Goal: Check status: Check status

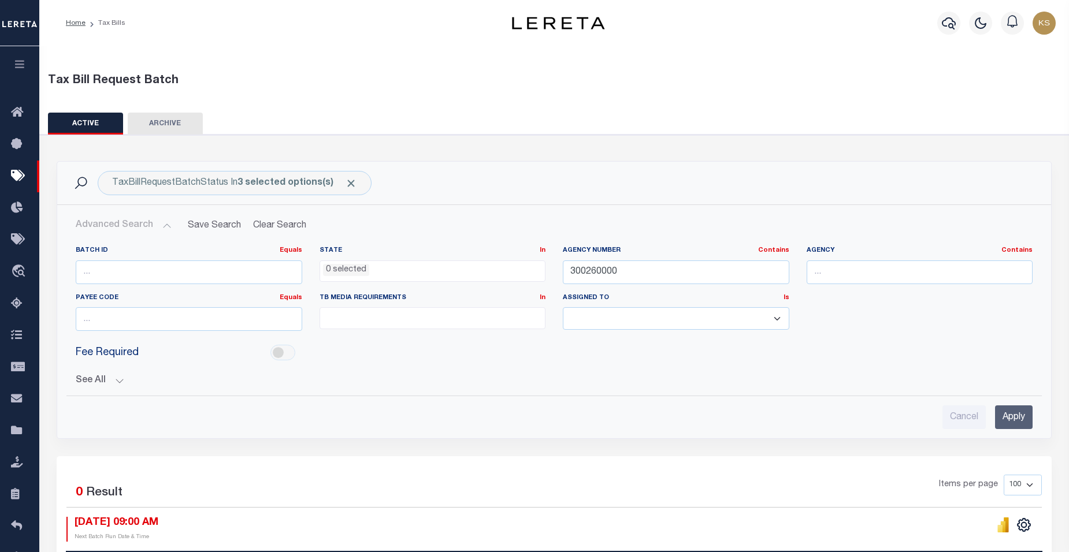
select select
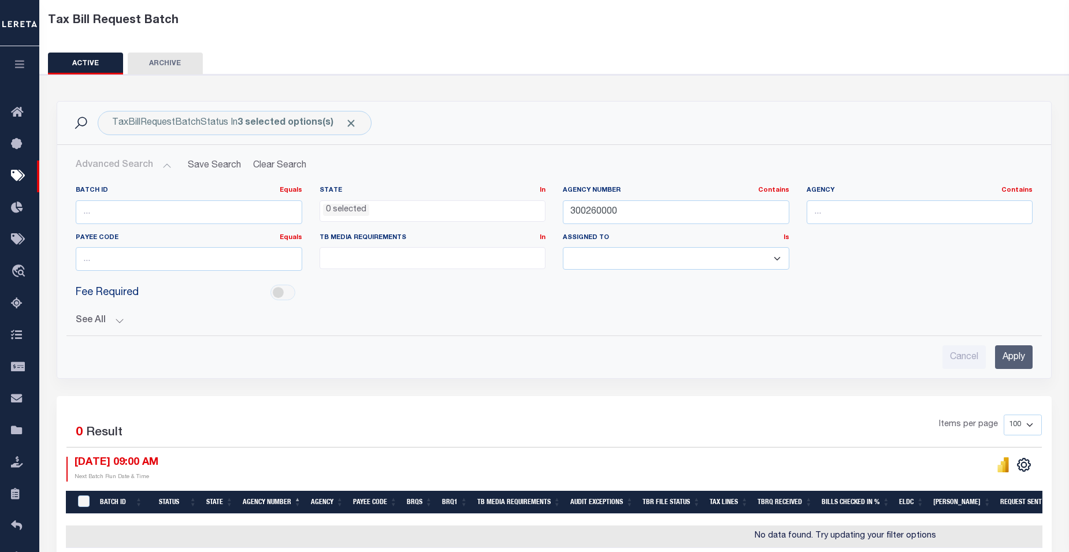
scroll to position [60, 0]
drag, startPoint x: 641, startPoint y: 207, endPoint x: 478, endPoint y: 206, distance: 162.3
click at [478, 206] on div "Batch ID Equals Equals Is Not Equal To Is Greater Than Is Less Than State In In…" at bounding box center [554, 233] width 974 height 94
paste input "060010221"
type input "060010221"
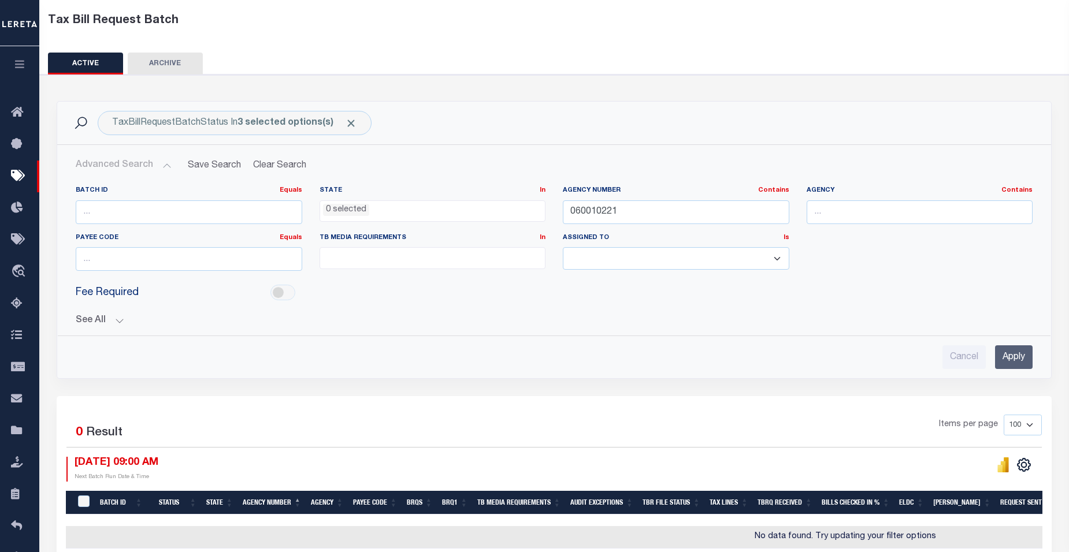
click at [1022, 361] on input "Apply" at bounding box center [1014, 357] width 38 height 24
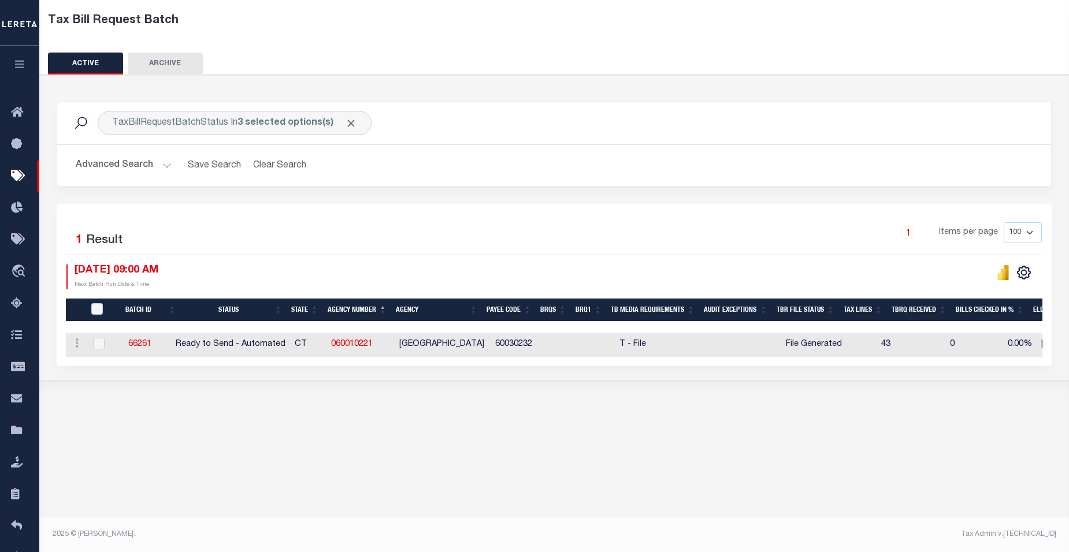
click at [291, 240] on div "1 Selected 1 Result" at bounding box center [181, 238] width 231 height 32
click at [99, 345] on input "checkbox" at bounding box center [99, 344] width 12 height 12
checkbox input "true"
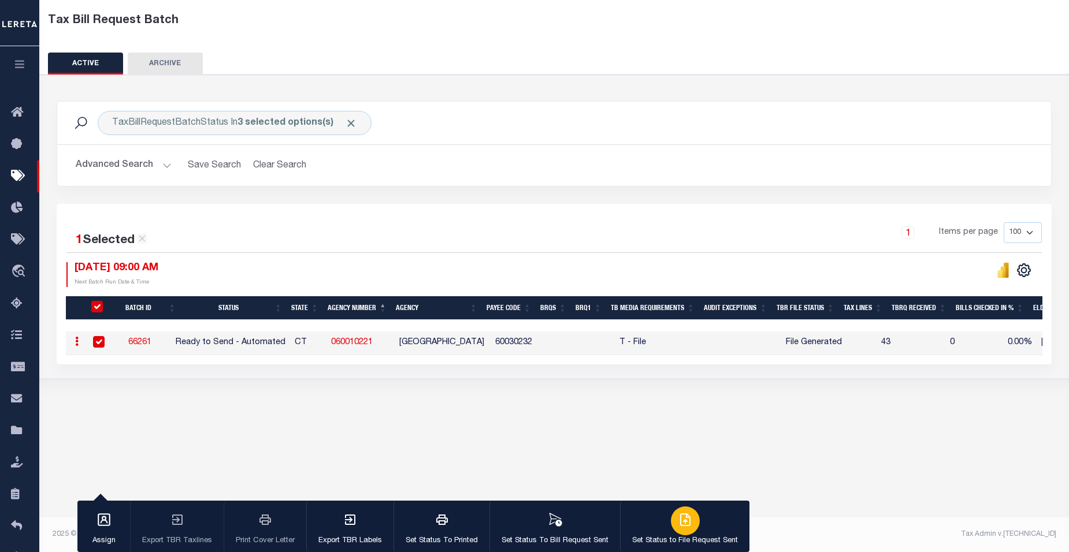
click at [683, 526] on icon "button" at bounding box center [685, 520] width 14 height 14
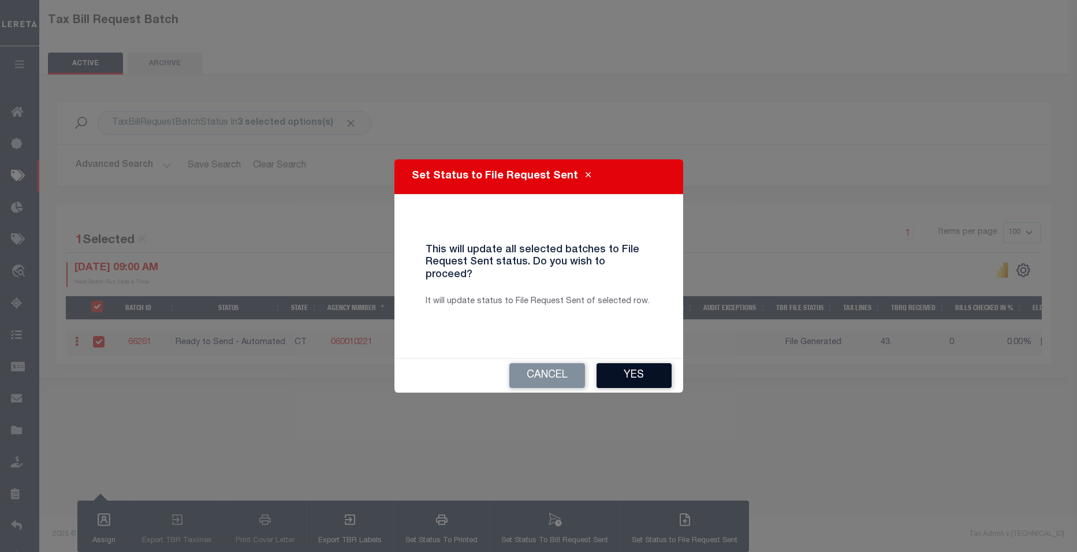
click at [626, 370] on button "Yes" at bounding box center [634, 375] width 75 height 25
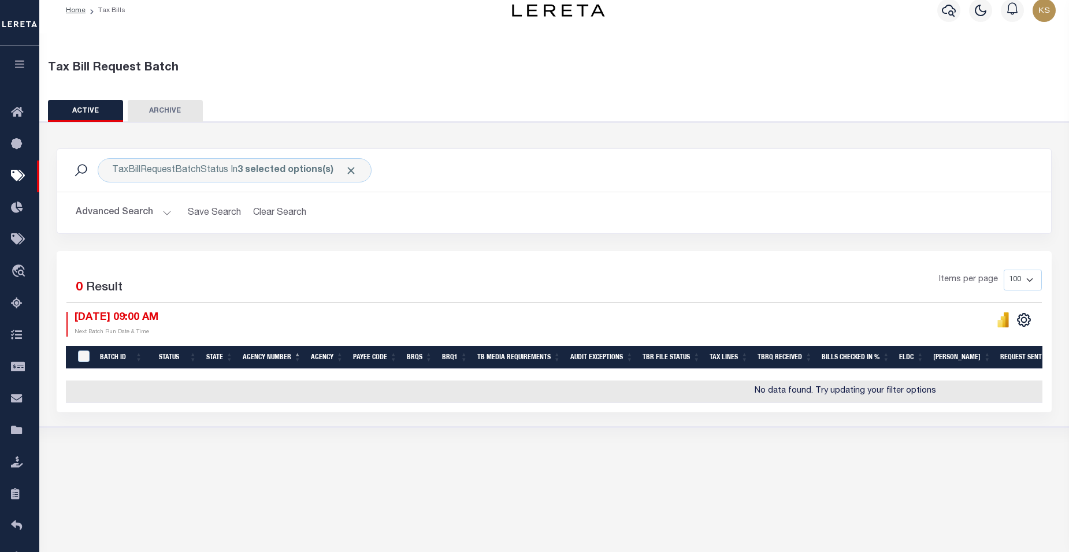
scroll to position [5, 0]
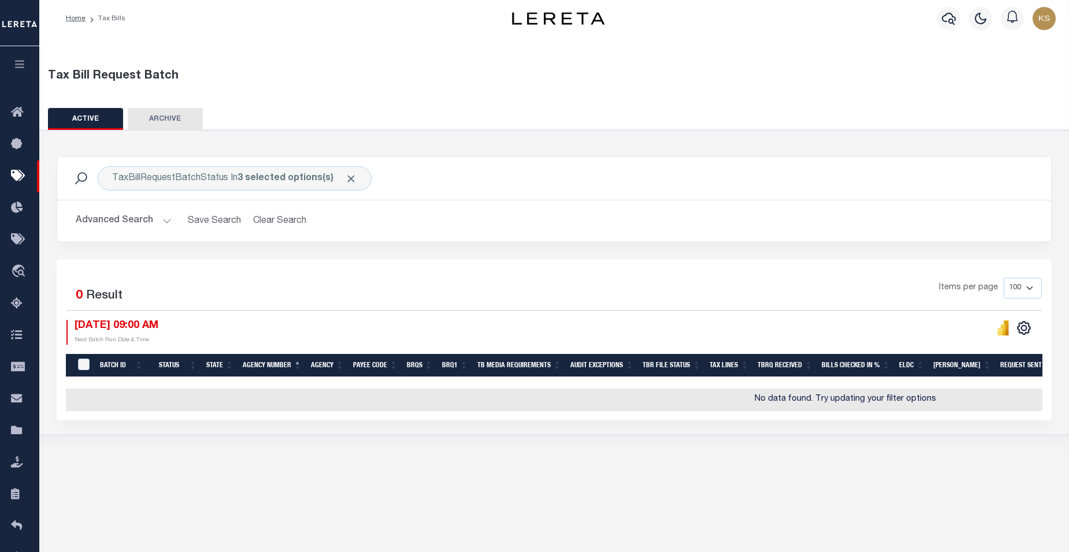
click at [161, 219] on button "Advanced Search" at bounding box center [124, 221] width 96 height 23
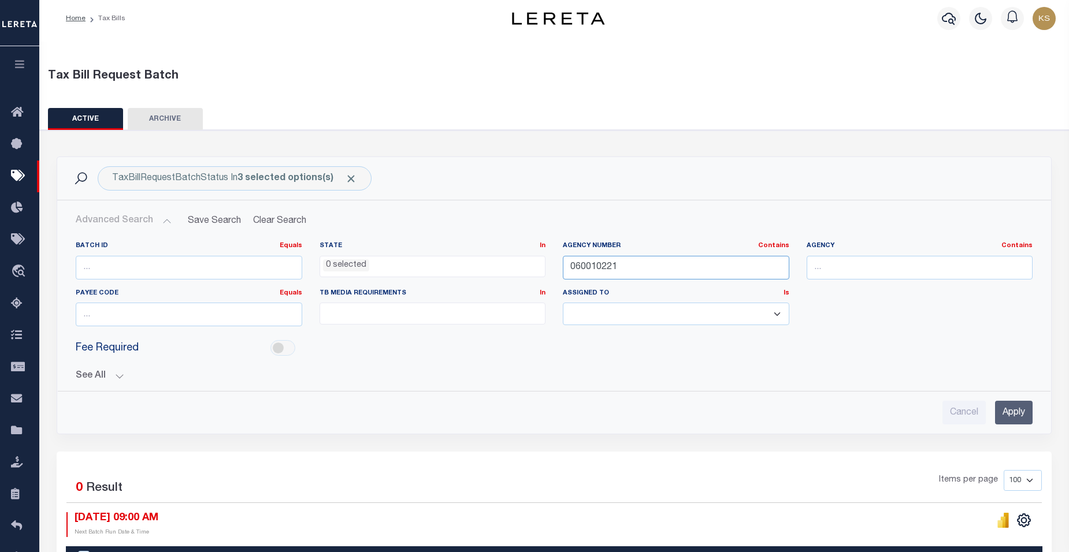
drag, startPoint x: 657, startPoint y: 263, endPoint x: 447, endPoint y: 277, distance: 210.1
click at [447, 277] on div "Batch ID Equals Equals Is Not Equal To Is Greater Than Is Less Than State In In…" at bounding box center [554, 288] width 974 height 94
type input "060020205"
click at [1007, 413] on input "Apply" at bounding box center [1014, 413] width 38 height 24
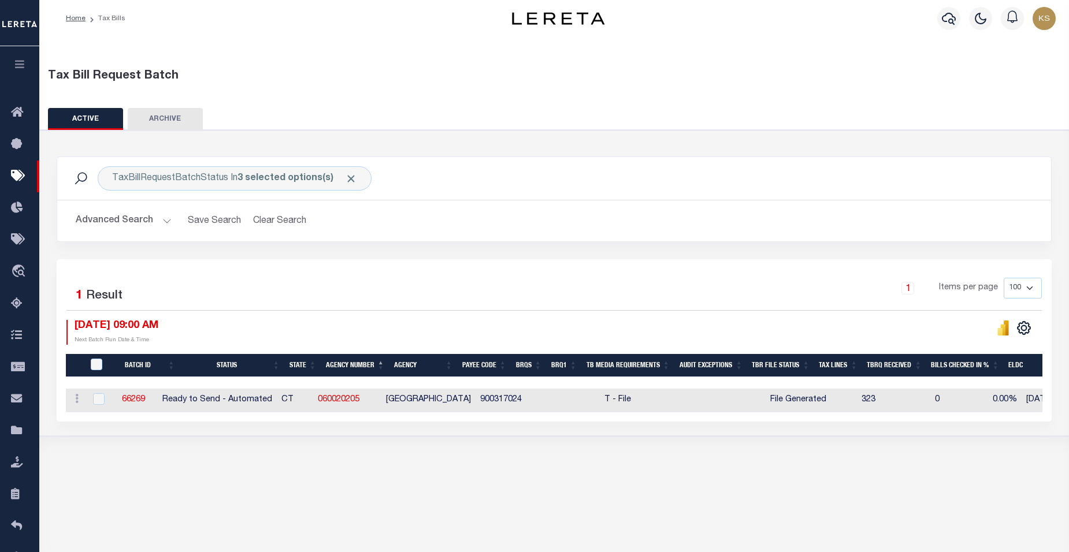
click at [193, 284] on div "1 Selected 1 Result" at bounding box center [181, 294] width 231 height 32
click at [99, 399] on input "checkbox" at bounding box center [99, 399] width 12 height 12
checkbox input "true"
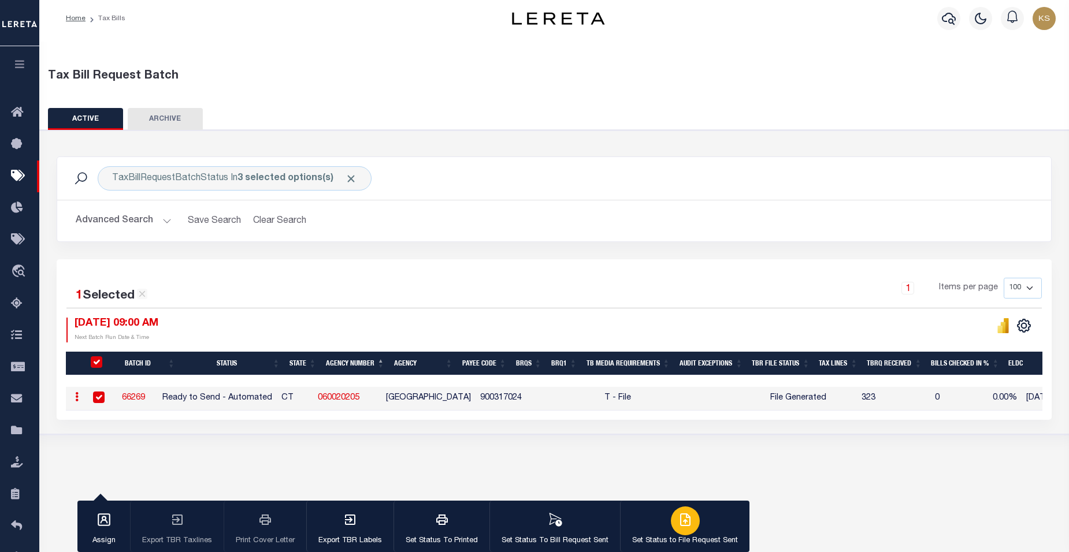
click at [685, 526] on icon "button" at bounding box center [684, 520] width 9 height 12
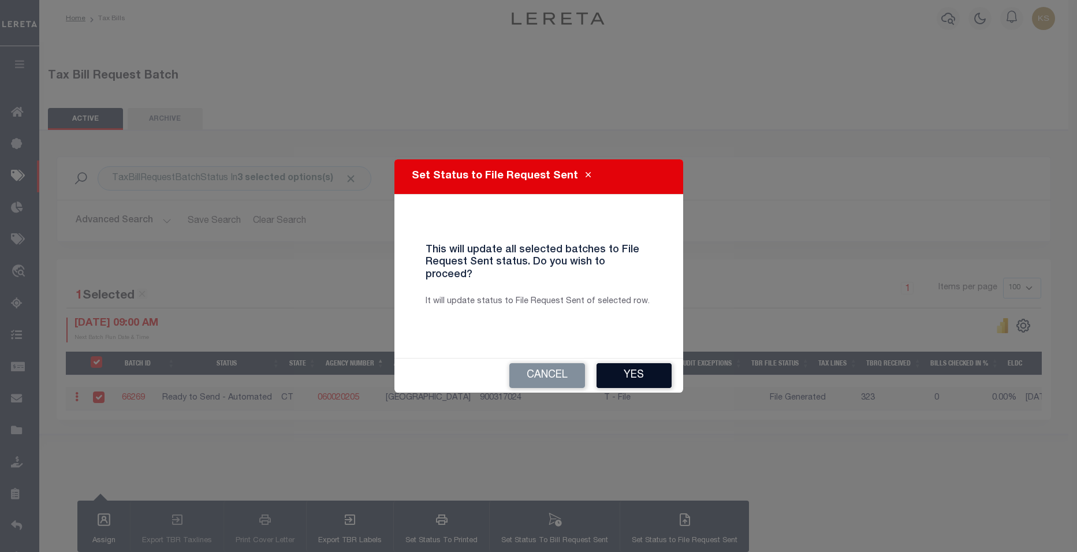
click at [646, 367] on button "Yes" at bounding box center [634, 375] width 75 height 25
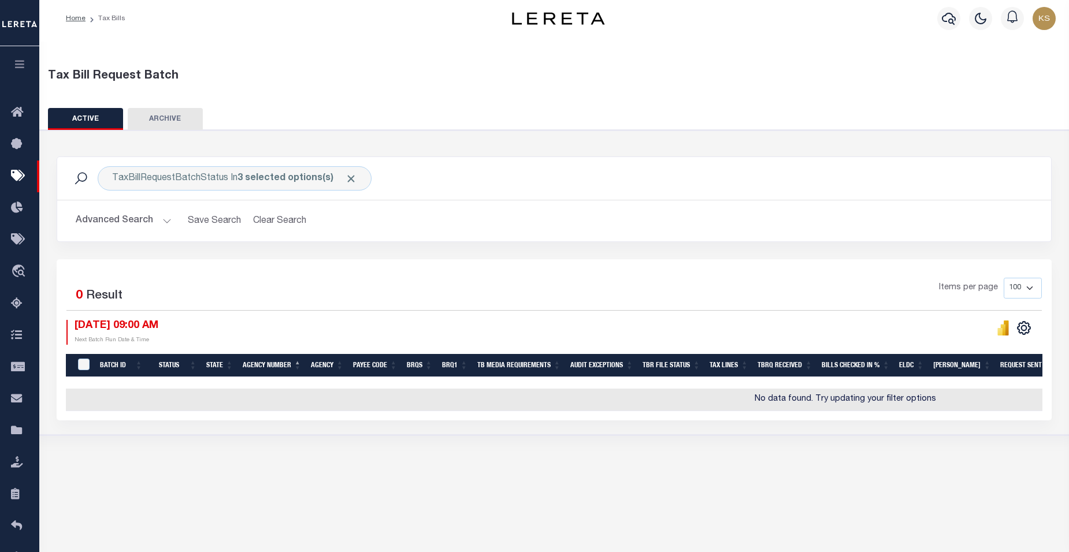
click at [163, 222] on button "Advanced Search" at bounding box center [124, 221] width 96 height 23
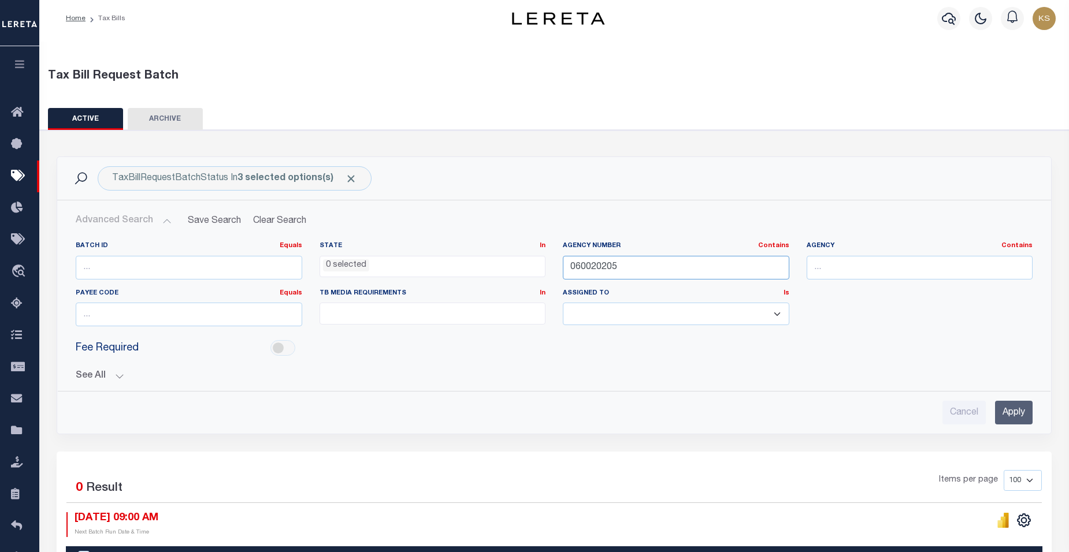
drag, startPoint x: 639, startPoint y: 265, endPoint x: 424, endPoint y: 280, distance: 215.9
click at [424, 280] on div "Batch ID Equals Equals Is Not Equal To Is Greater Than Is Less Than State In In…" at bounding box center [554, 288] width 974 height 94
type input "060020211"
click at [1013, 411] on input "Apply" at bounding box center [1014, 413] width 38 height 24
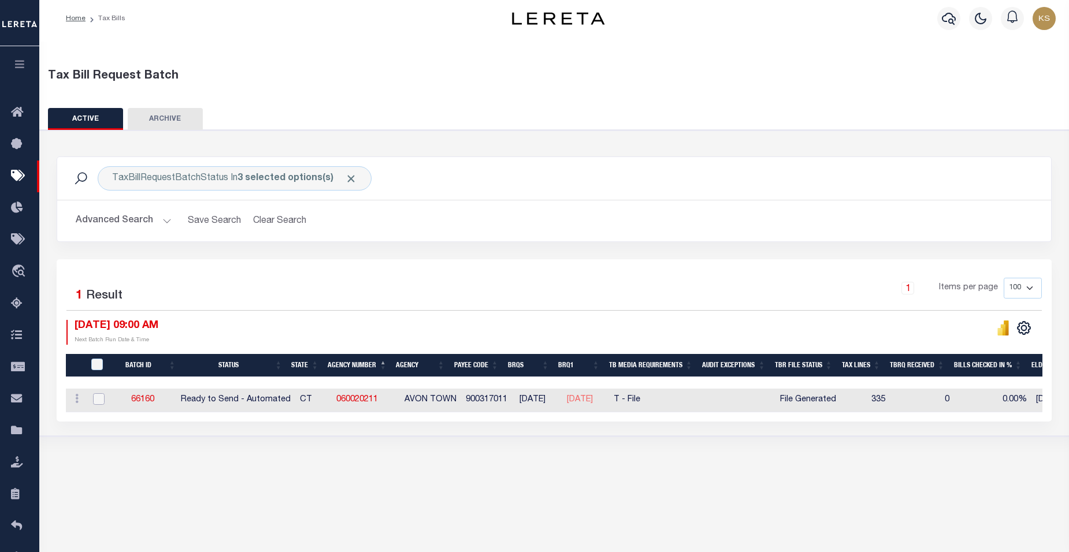
click at [95, 400] on input "checkbox" at bounding box center [99, 399] width 12 height 12
checkbox input "true"
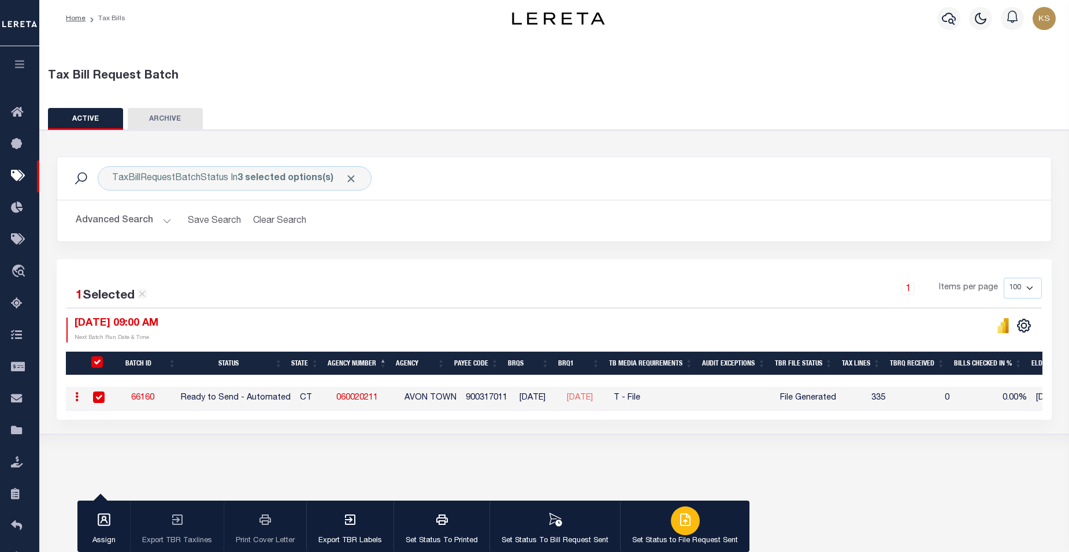
click at [678, 523] on icon "button" at bounding box center [685, 520] width 14 height 14
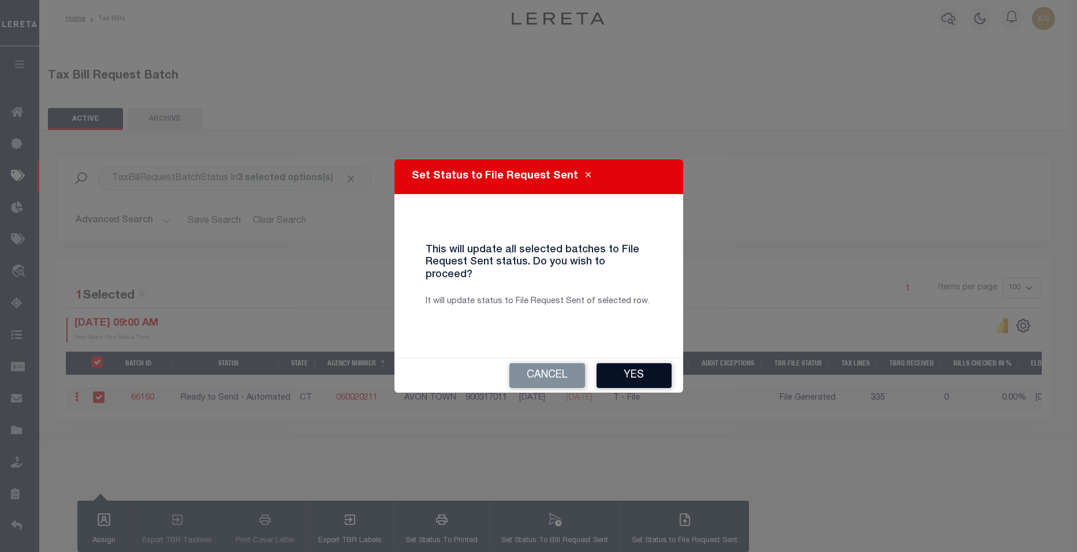
click at [624, 372] on button "Yes" at bounding box center [634, 375] width 75 height 25
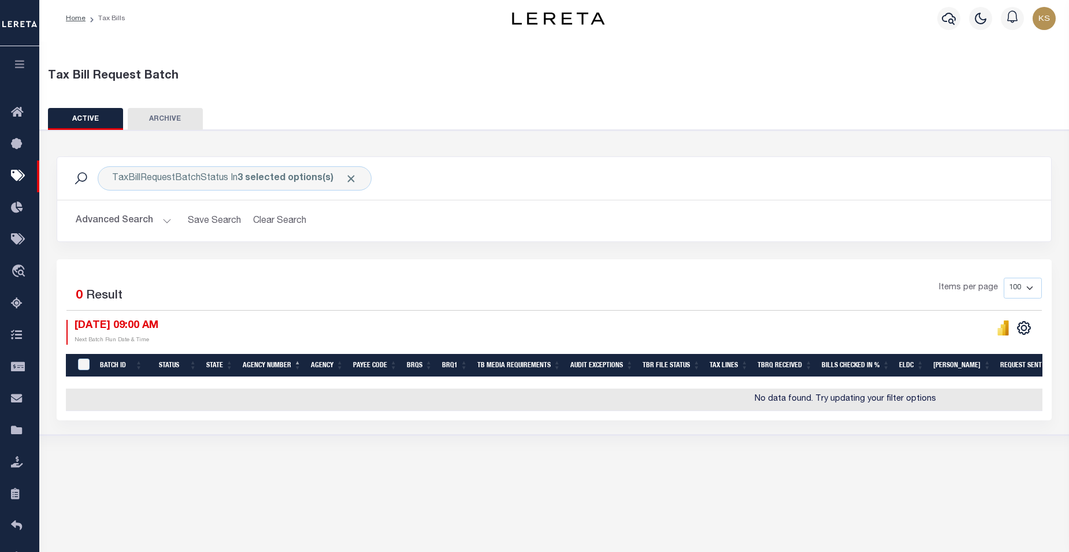
click at [163, 222] on button "Advanced Search" at bounding box center [124, 221] width 96 height 23
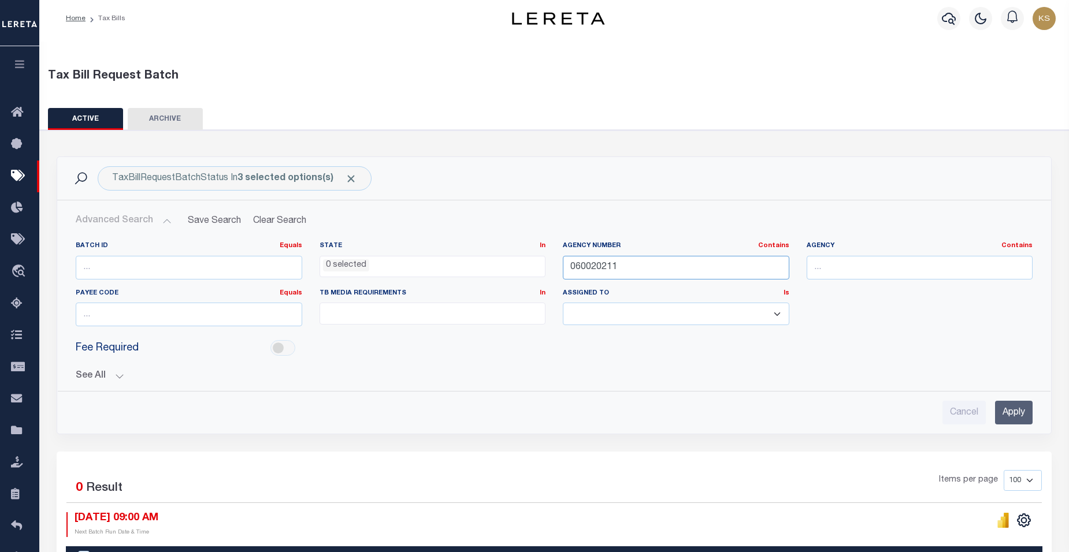
drag, startPoint x: 643, startPoint y: 265, endPoint x: 479, endPoint y: 270, distance: 164.7
click at [479, 270] on div "Batch ID Equals Equals Is Not Equal To Is Greater Than Is Less Than State In In…" at bounding box center [554, 288] width 974 height 94
paste input "3"
type input "060020213"
click at [1014, 410] on input "Apply" at bounding box center [1014, 413] width 38 height 24
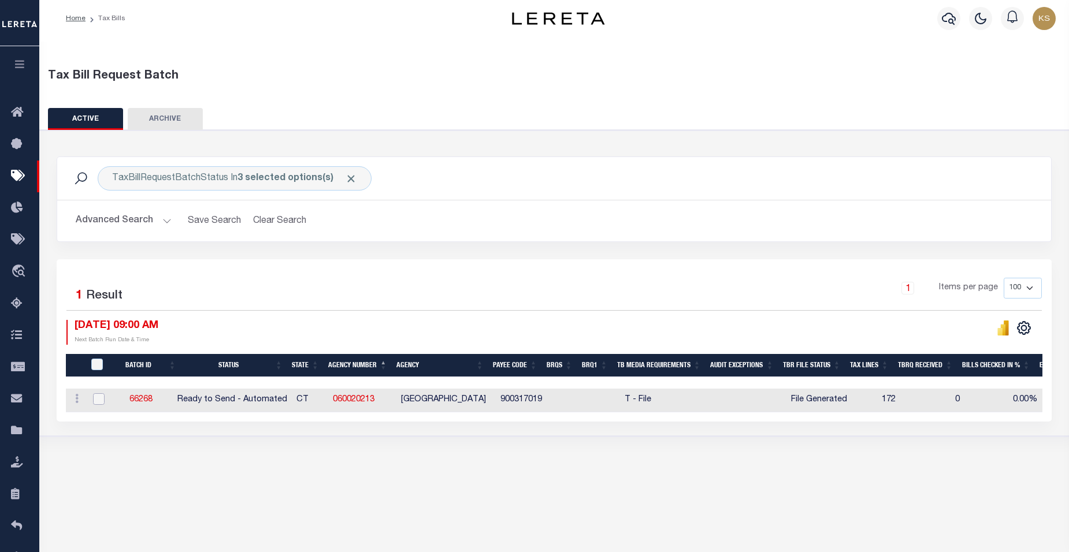
click at [98, 399] on input "checkbox" at bounding box center [99, 399] width 12 height 12
checkbox input "true"
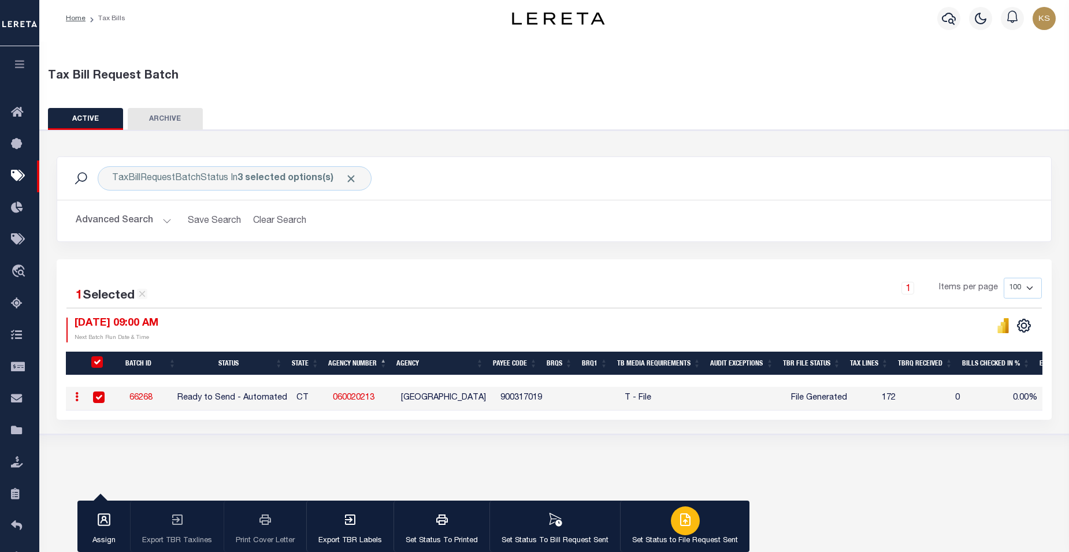
click at [686, 524] on icon "button" at bounding box center [685, 520] width 14 height 14
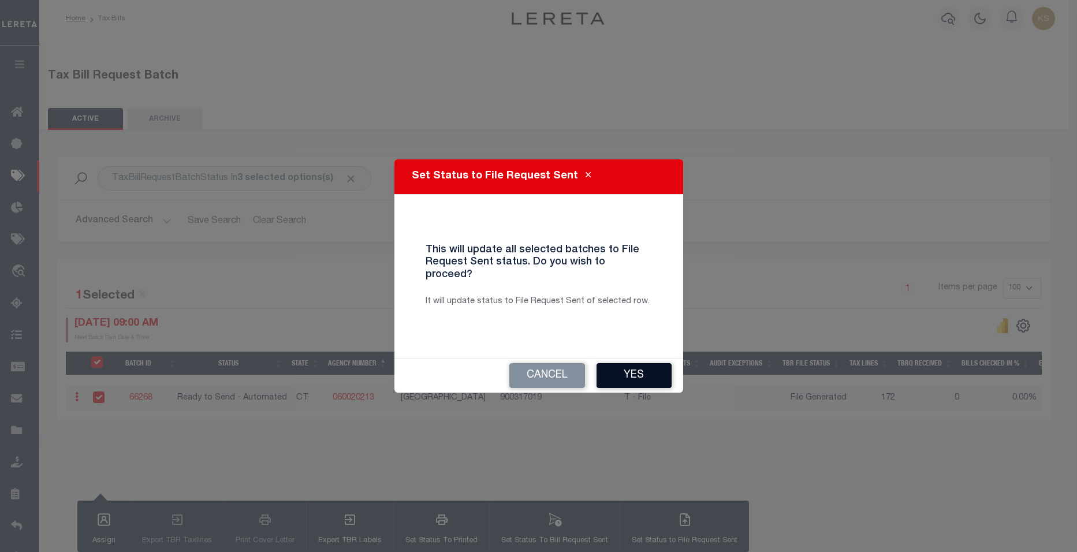
click at [635, 368] on button "Yes" at bounding box center [634, 375] width 75 height 25
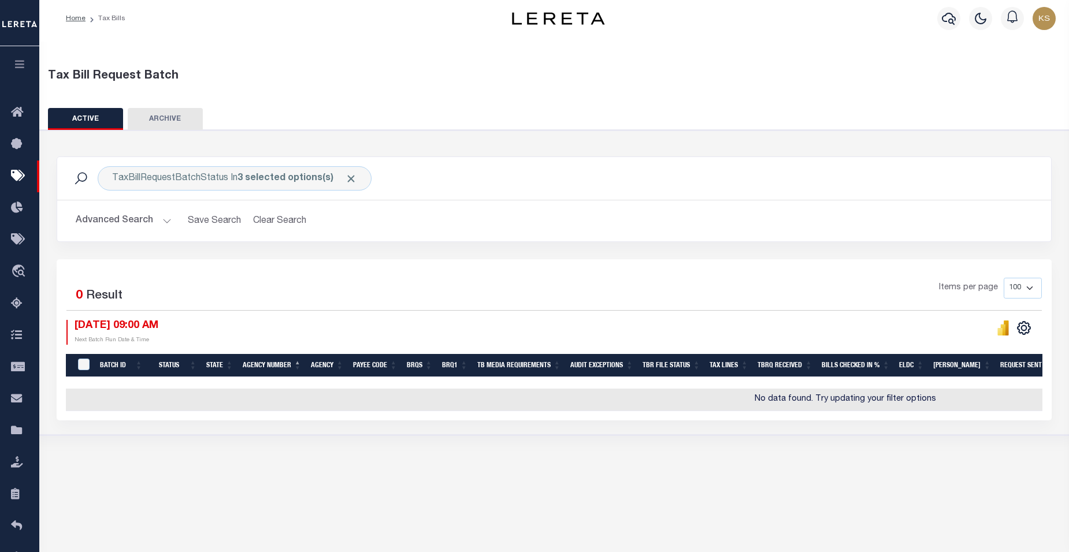
click at [219, 510] on div "Tax Bill Request Batch ACTIVE ARCHIVE HISTORY In" at bounding box center [553, 290] width 1029 height 497
click at [166, 219] on button "Advanced Search" at bounding box center [124, 221] width 96 height 23
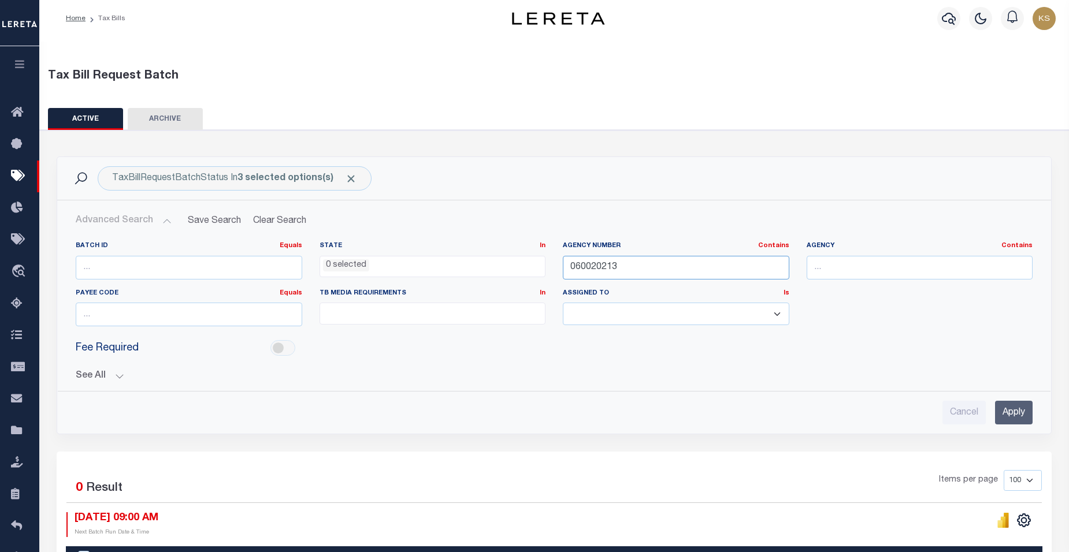
drag, startPoint x: 640, startPoint y: 270, endPoint x: 424, endPoint y: 265, distance: 216.1
click at [424, 265] on div "Batch ID Equals Equals Is Not Equal To Is Greater Than Is Less Than State In In…" at bounding box center [554, 288] width 974 height 94
paste input "9"
type input "060020219"
click at [1022, 414] on input "Apply" at bounding box center [1014, 413] width 38 height 24
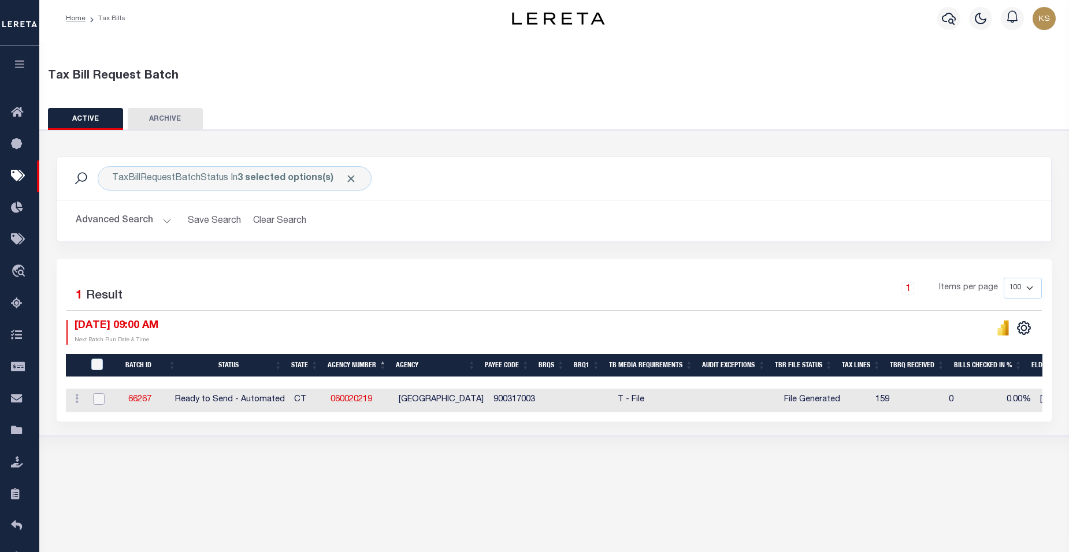
click at [98, 399] on input "checkbox" at bounding box center [99, 399] width 12 height 12
checkbox input "true"
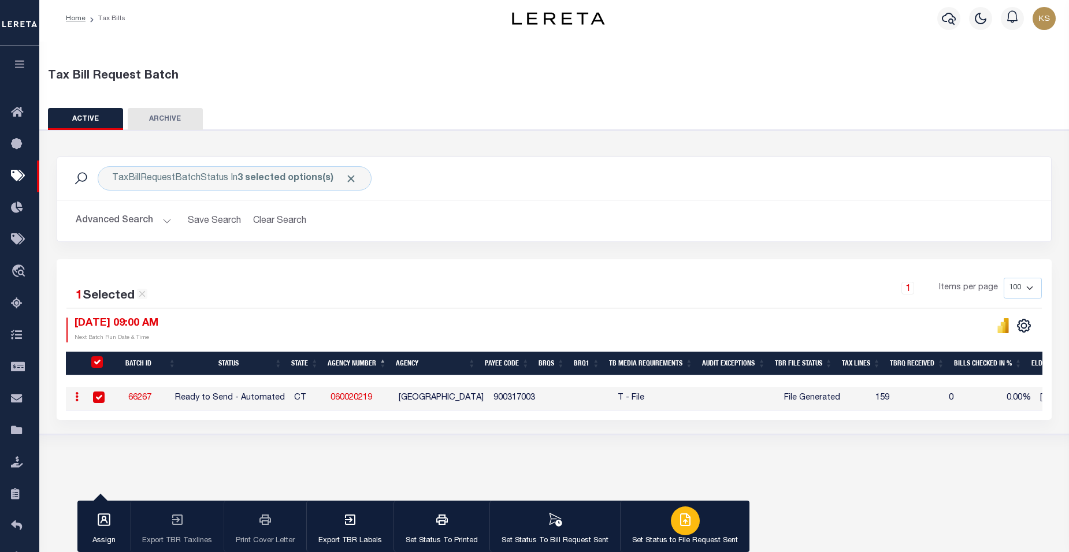
click at [682, 526] on icon "button" at bounding box center [685, 520] width 14 height 14
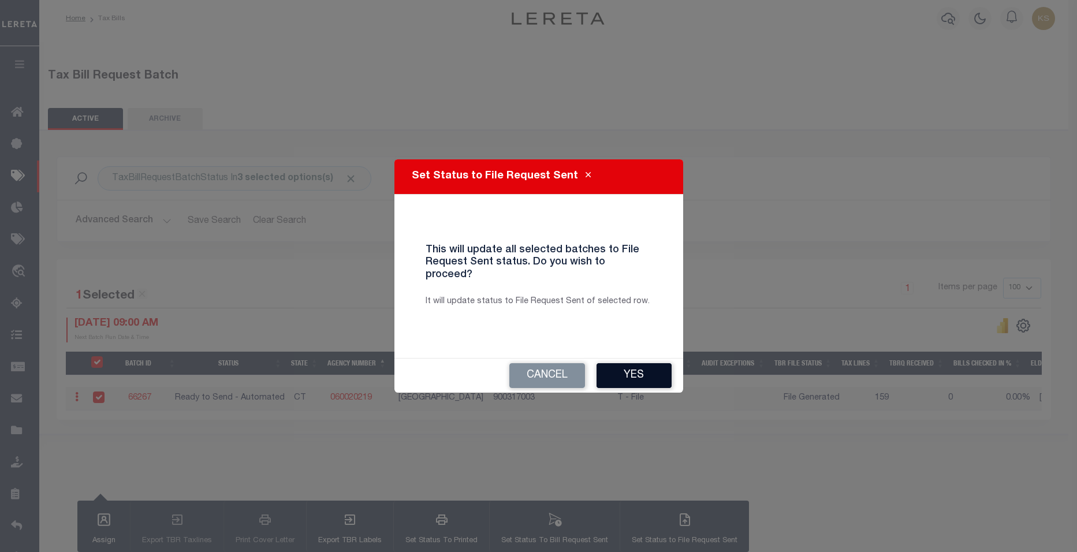
click at [636, 366] on button "Yes" at bounding box center [634, 375] width 75 height 25
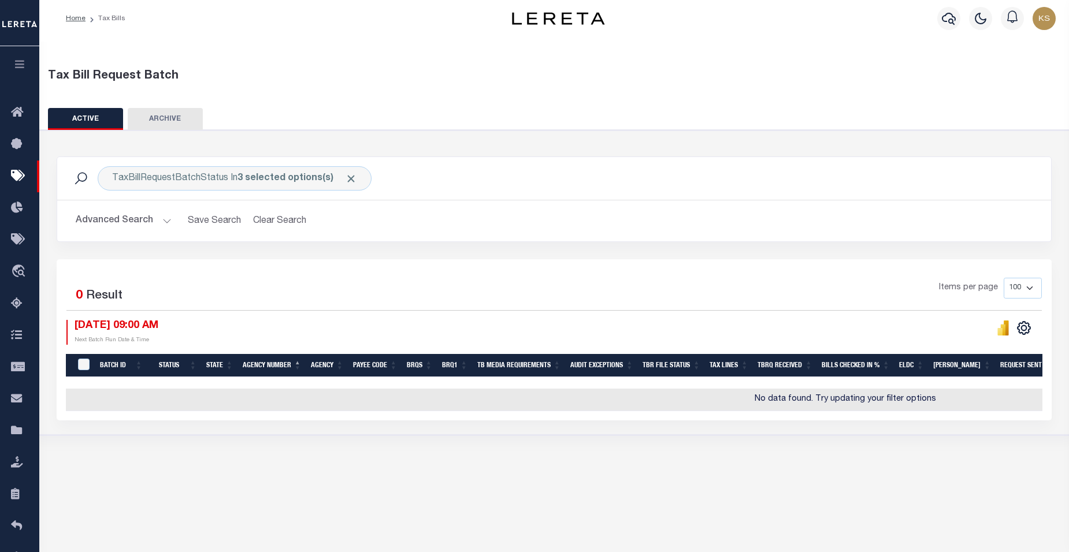
click at [163, 220] on button "Advanced Search" at bounding box center [124, 221] width 96 height 23
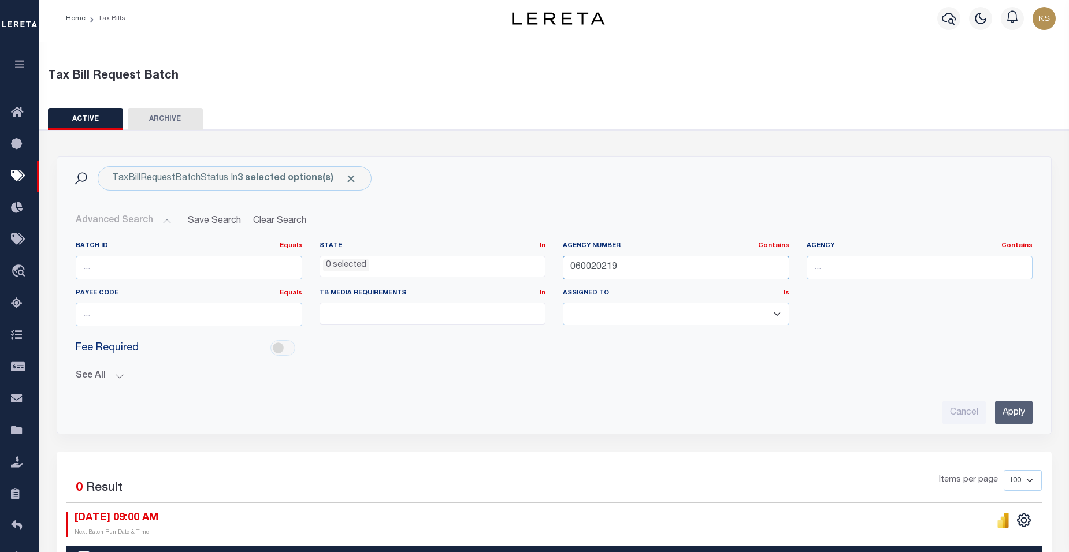
drag, startPoint x: 631, startPoint y: 269, endPoint x: 408, endPoint y: 267, distance: 222.4
click at [409, 267] on div "Batch ID Equals Equals Is Not Equal To Is Greater Than Is Less Than State In In…" at bounding box center [554, 288] width 974 height 94
paste input "2"
type input "060020212"
click at [1014, 410] on input "Apply" at bounding box center [1014, 413] width 38 height 24
